Goal: Task Accomplishment & Management: Manage account settings

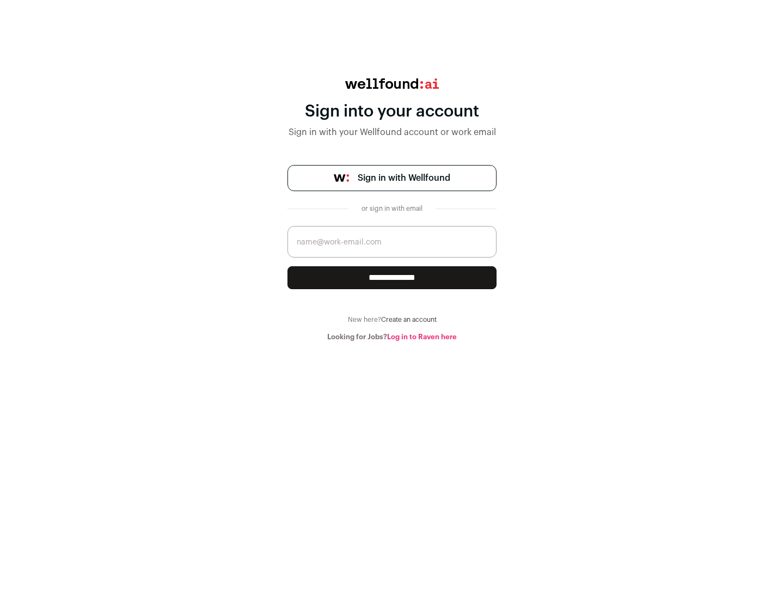
click at [403, 178] on span "Sign in with Wellfound" at bounding box center [404, 177] width 93 height 13
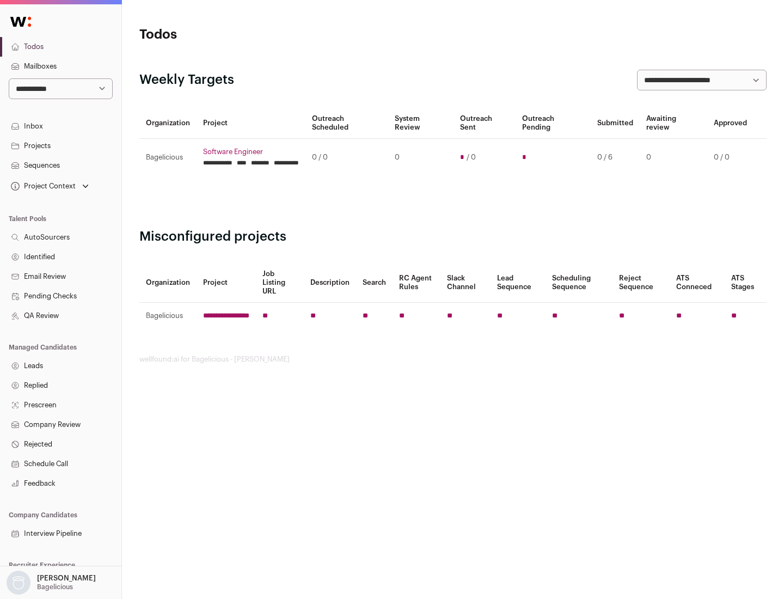
click at [60, 145] on link "Projects" at bounding box center [60, 146] width 121 height 20
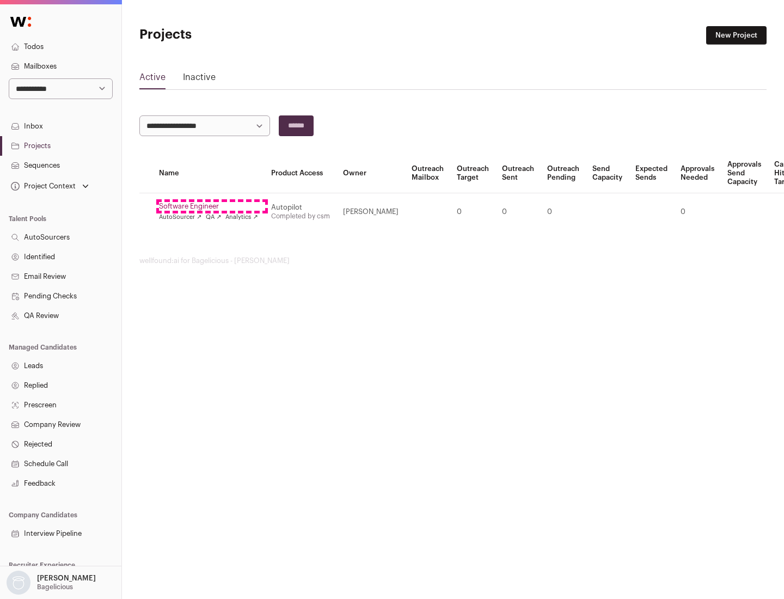
click at [212, 206] on link "Software Engineer" at bounding box center [208, 206] width 99 height 9
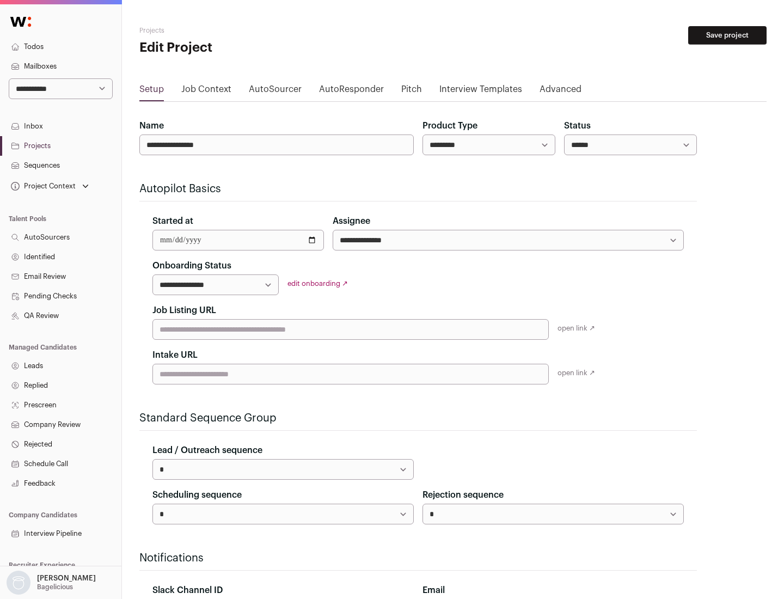
click at [727, 35] on button "Save project" at bounding box center [727, 35] width 78 height 19
